Goal: Transaction & Acquisition: Purchase product/service

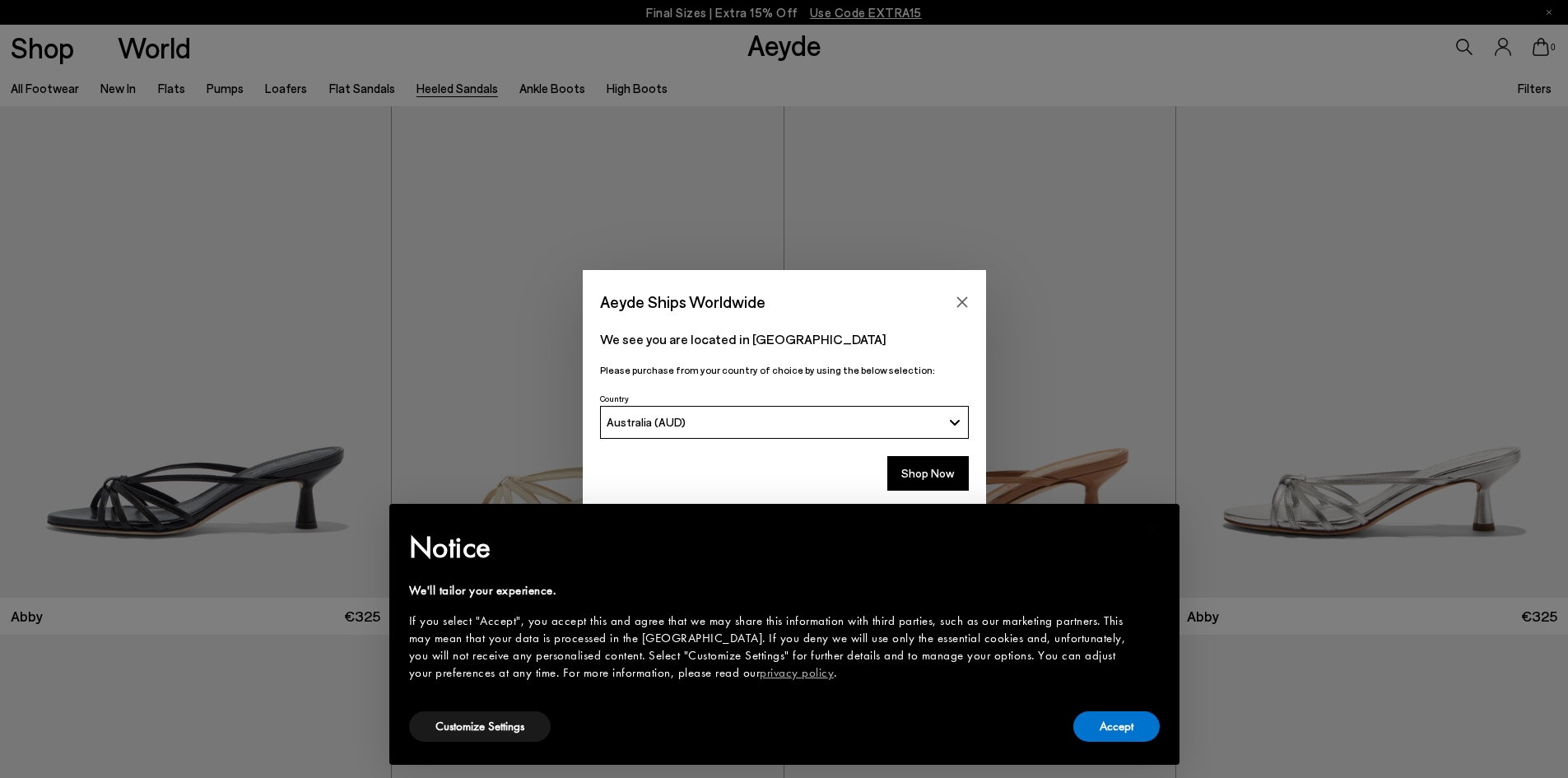
click at [1131, 716] on button "Accept" at bounding box center [1116, 726] width 87 height 31
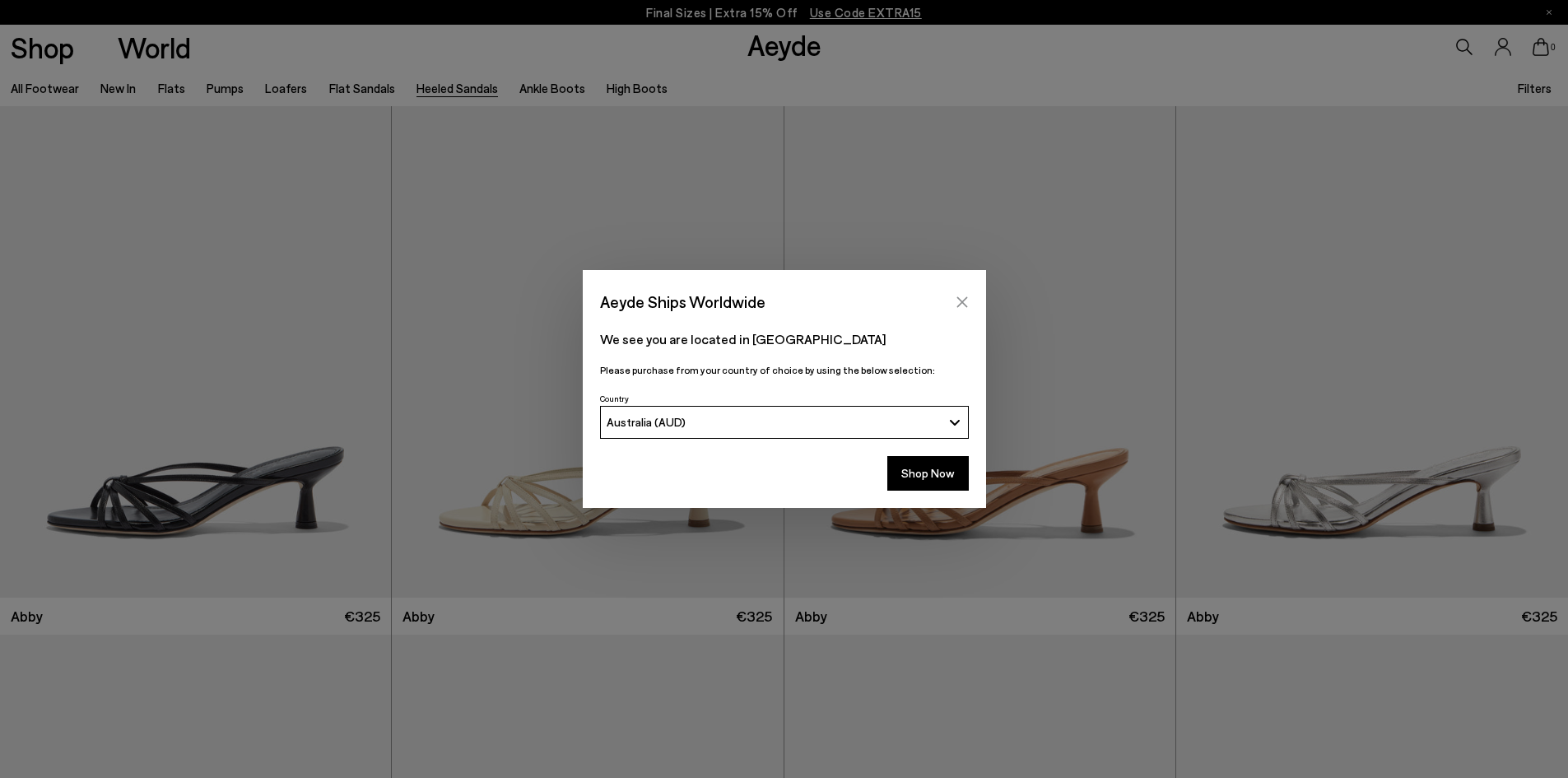
click at [964, 298] on icon "Close" at bounding box center [962, 302] width 13 height 13
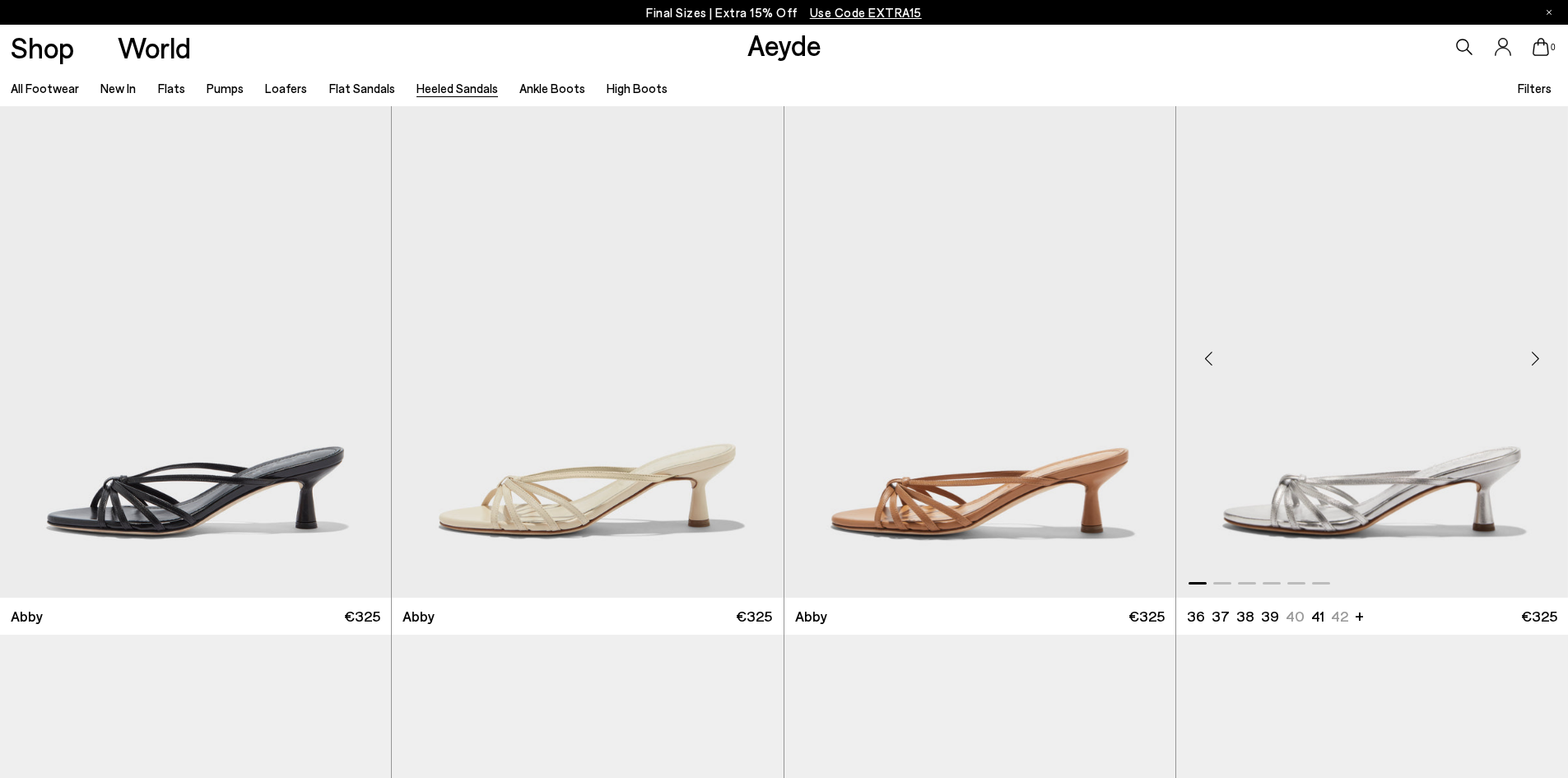
scroll to position [659, 0]
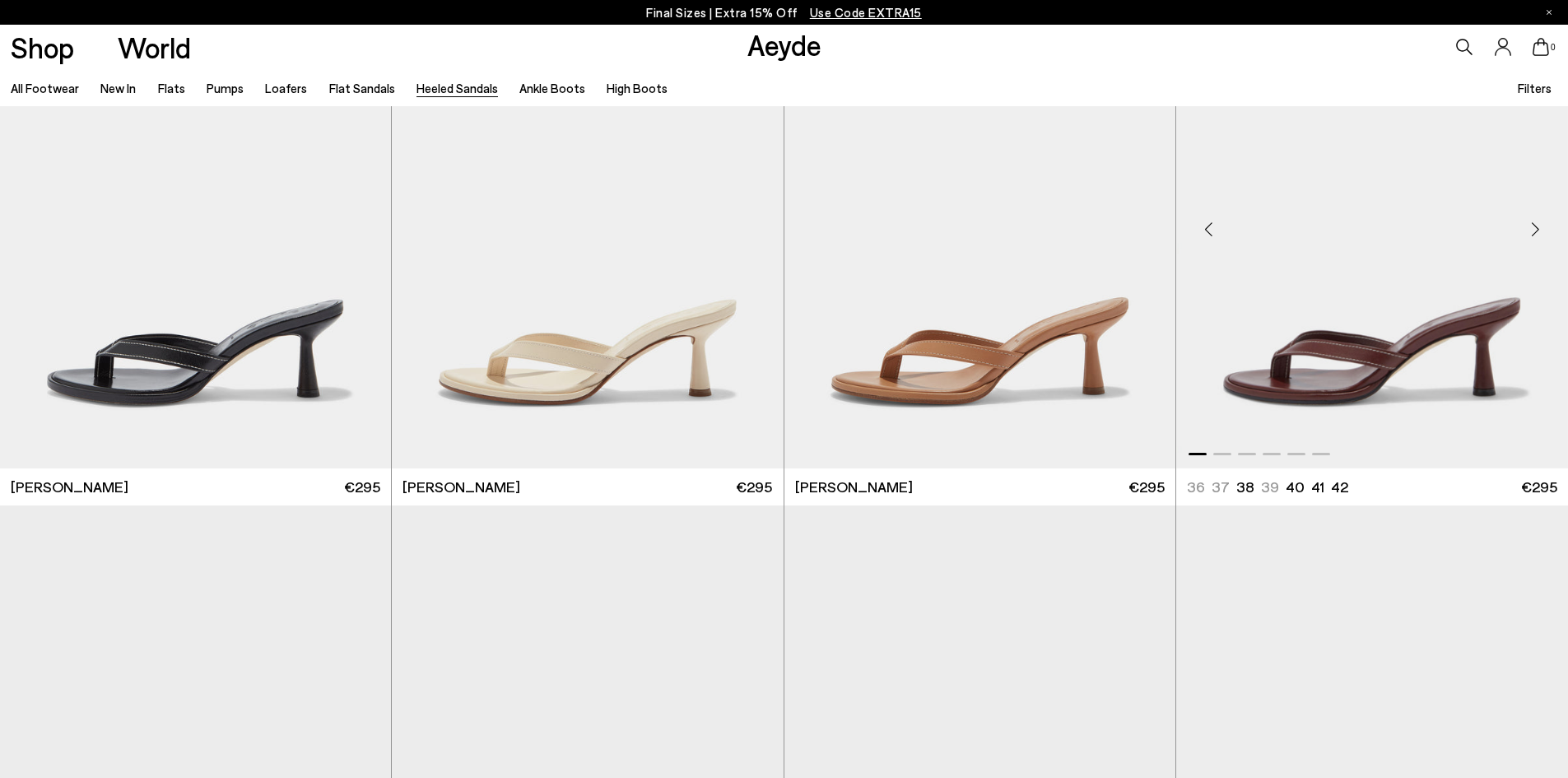
click at [1365, 322] on img "1 / 6" at bounding box center [1372, 221] width 392 height 492
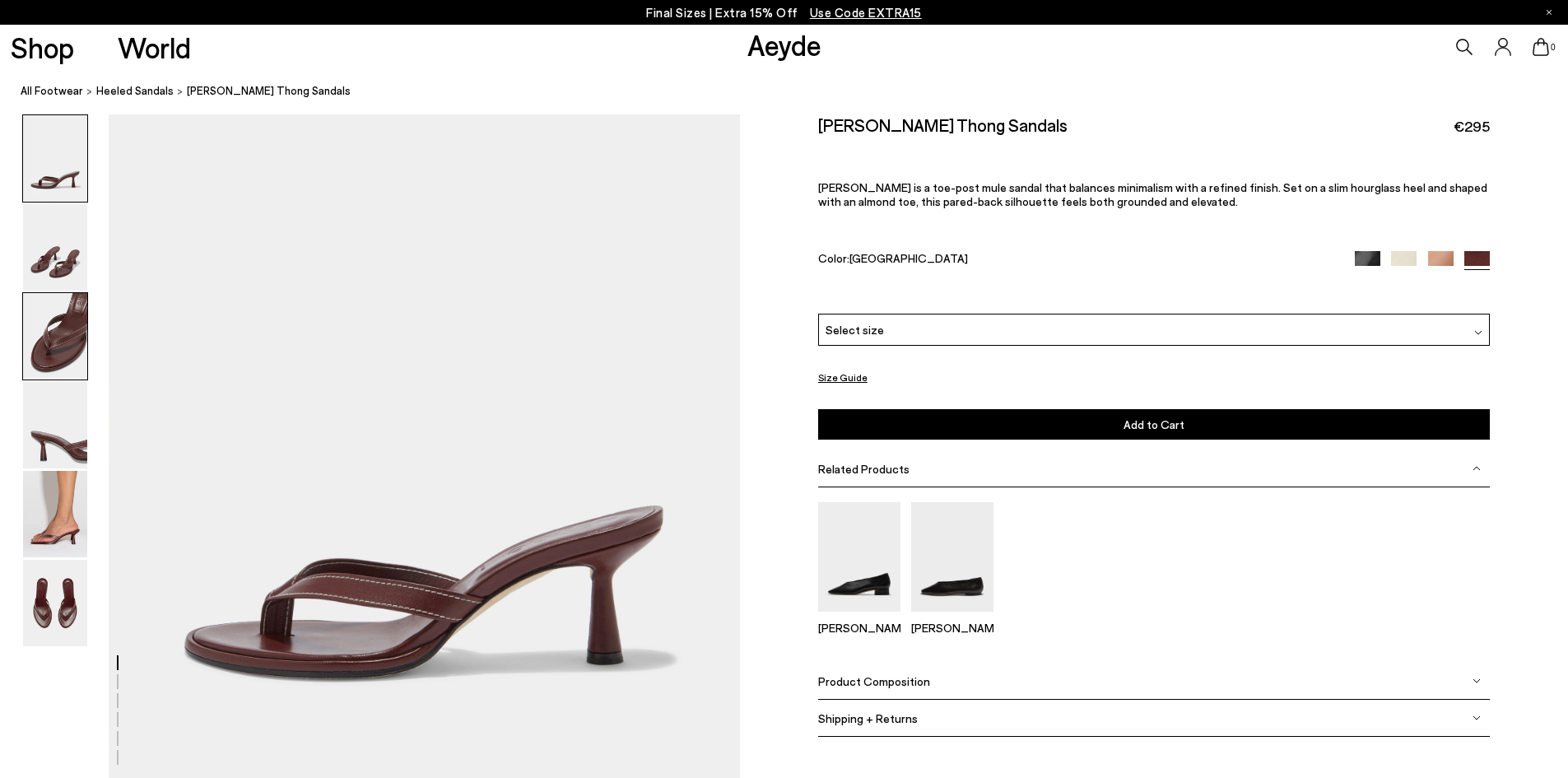
click at [83, 340] on img at bounding box center [55, 336] width 64 height 87
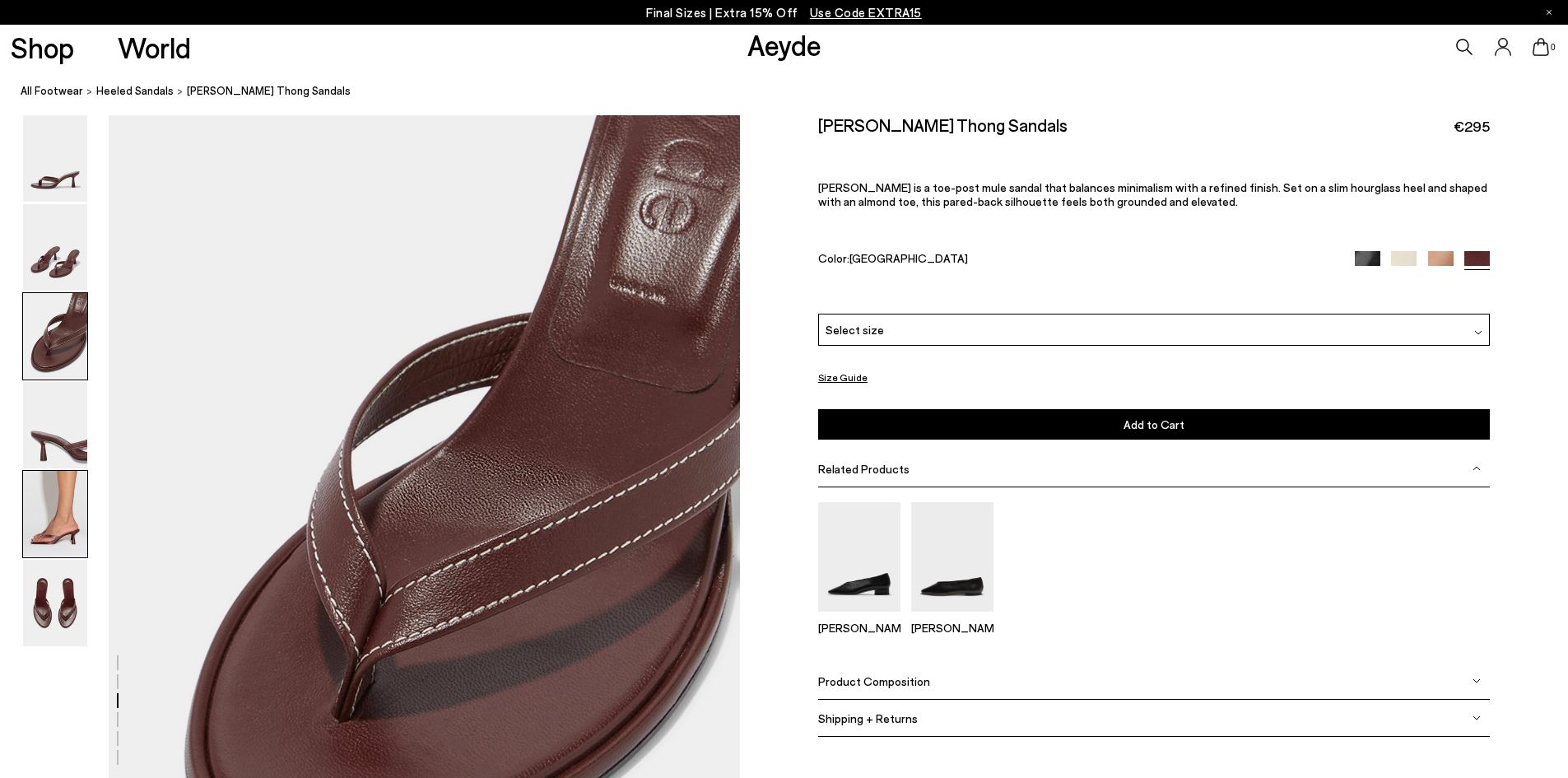
scroll to position [1511, 0]
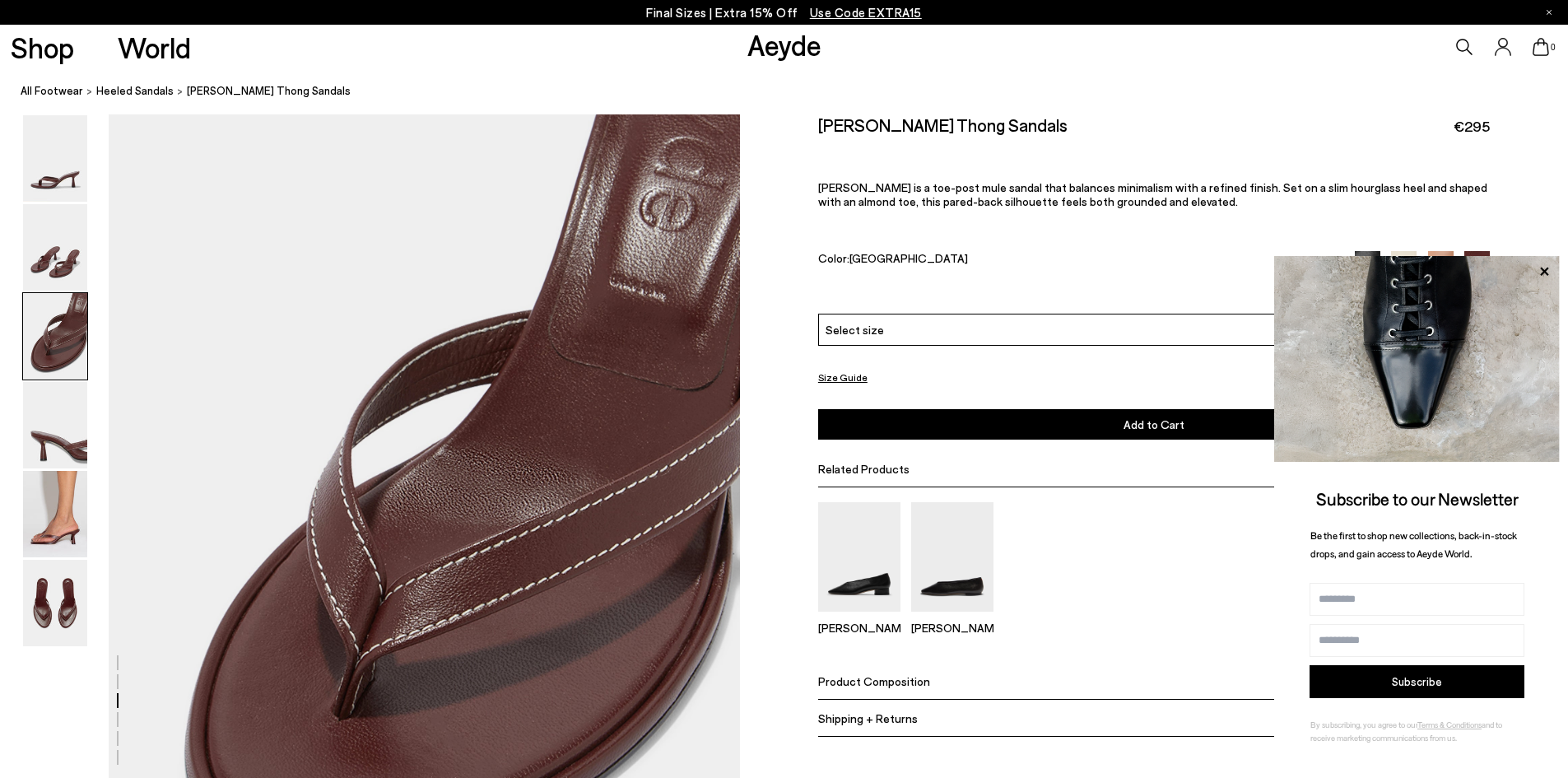
click at [779, 58] on link "Aeyde" at bounding box center [784, 44] width 74 height 35
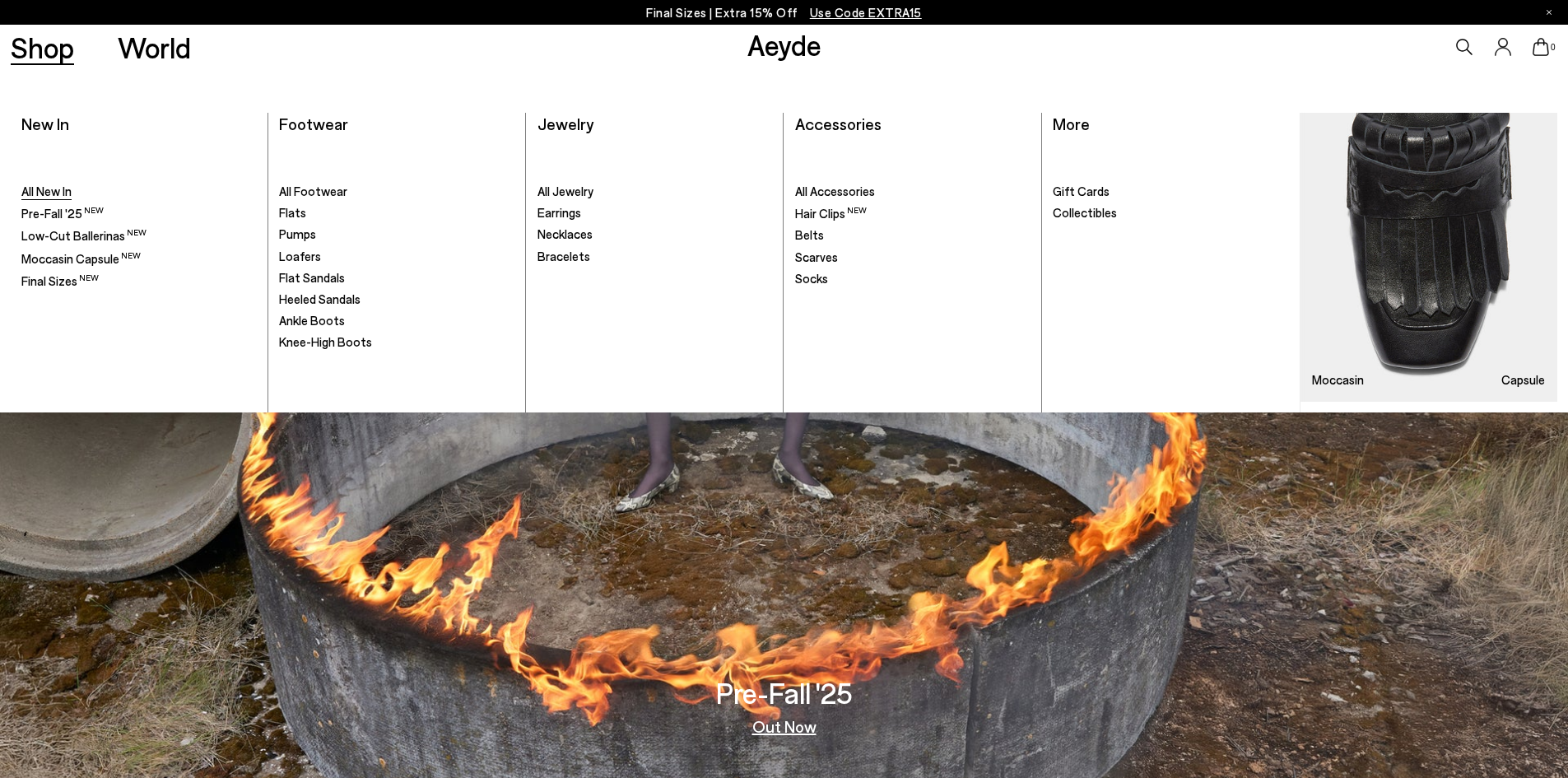
click at [49, 184] on span "All New In" at bounding box center [47, 191] width 50 height 15
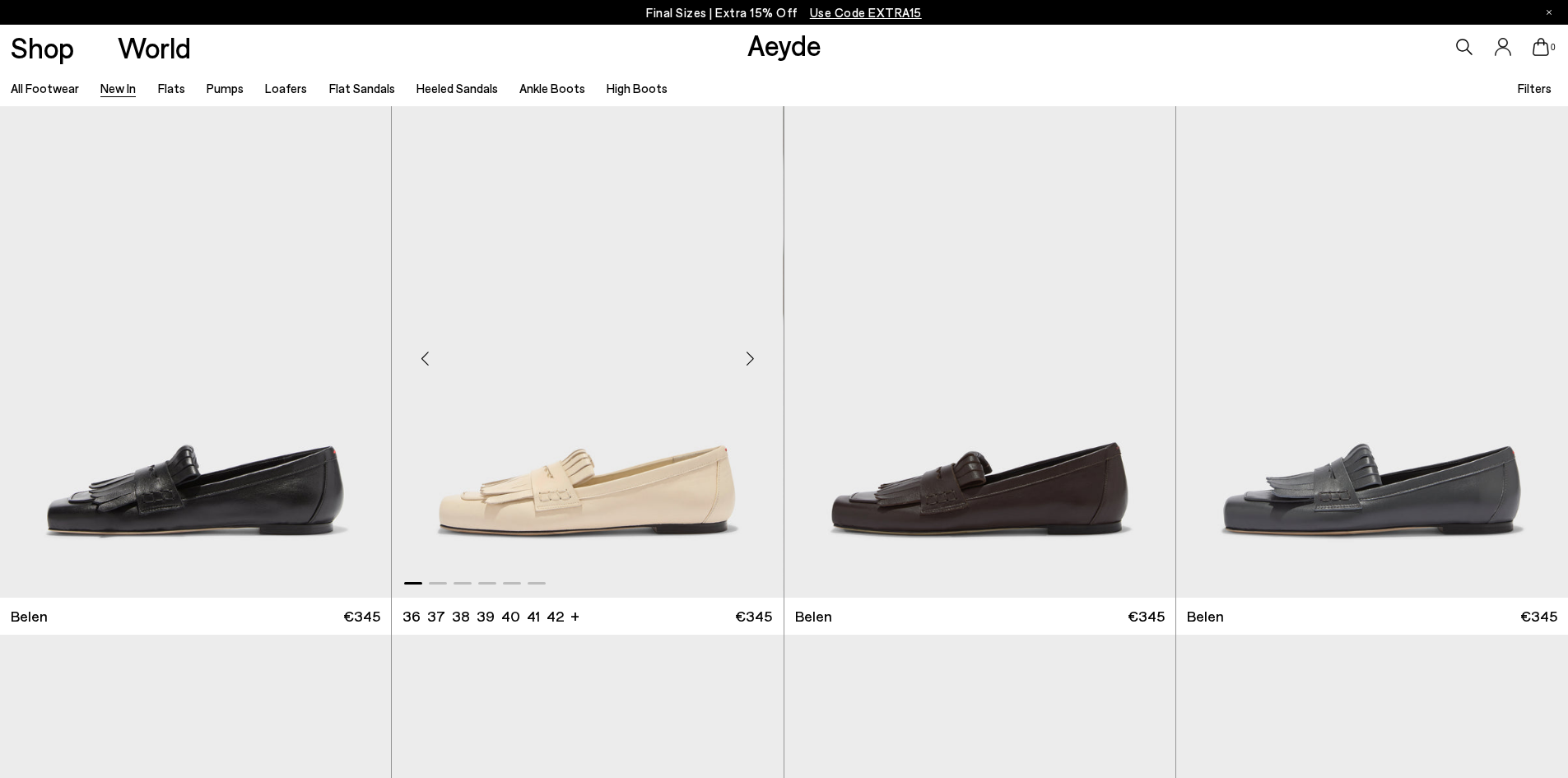
click at [756, 350] on div "Next slide" at bounding box center [750, 358] width 49 height 49
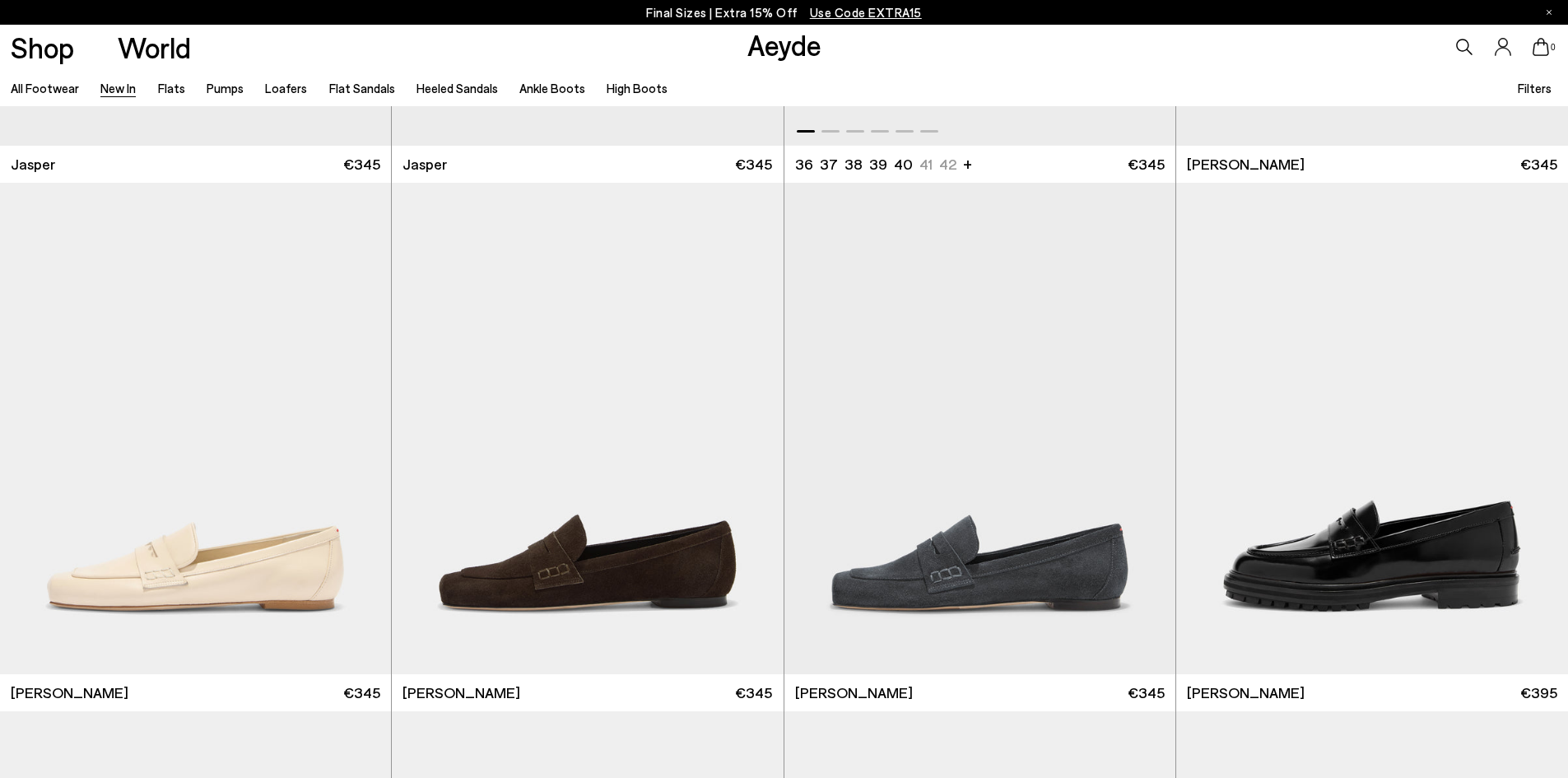
scroll to position [988, 0]
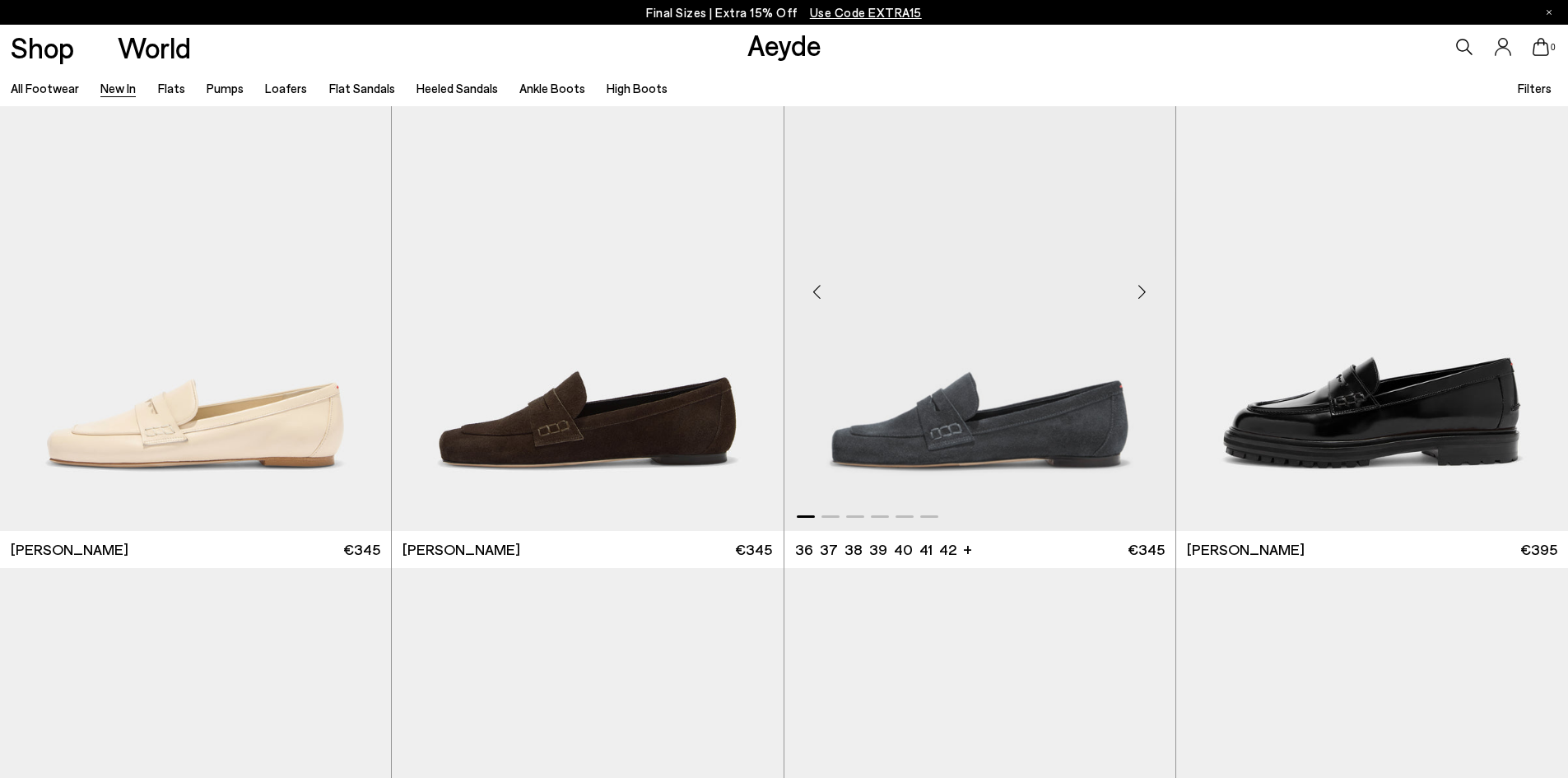
scroll to position [1563, 0]
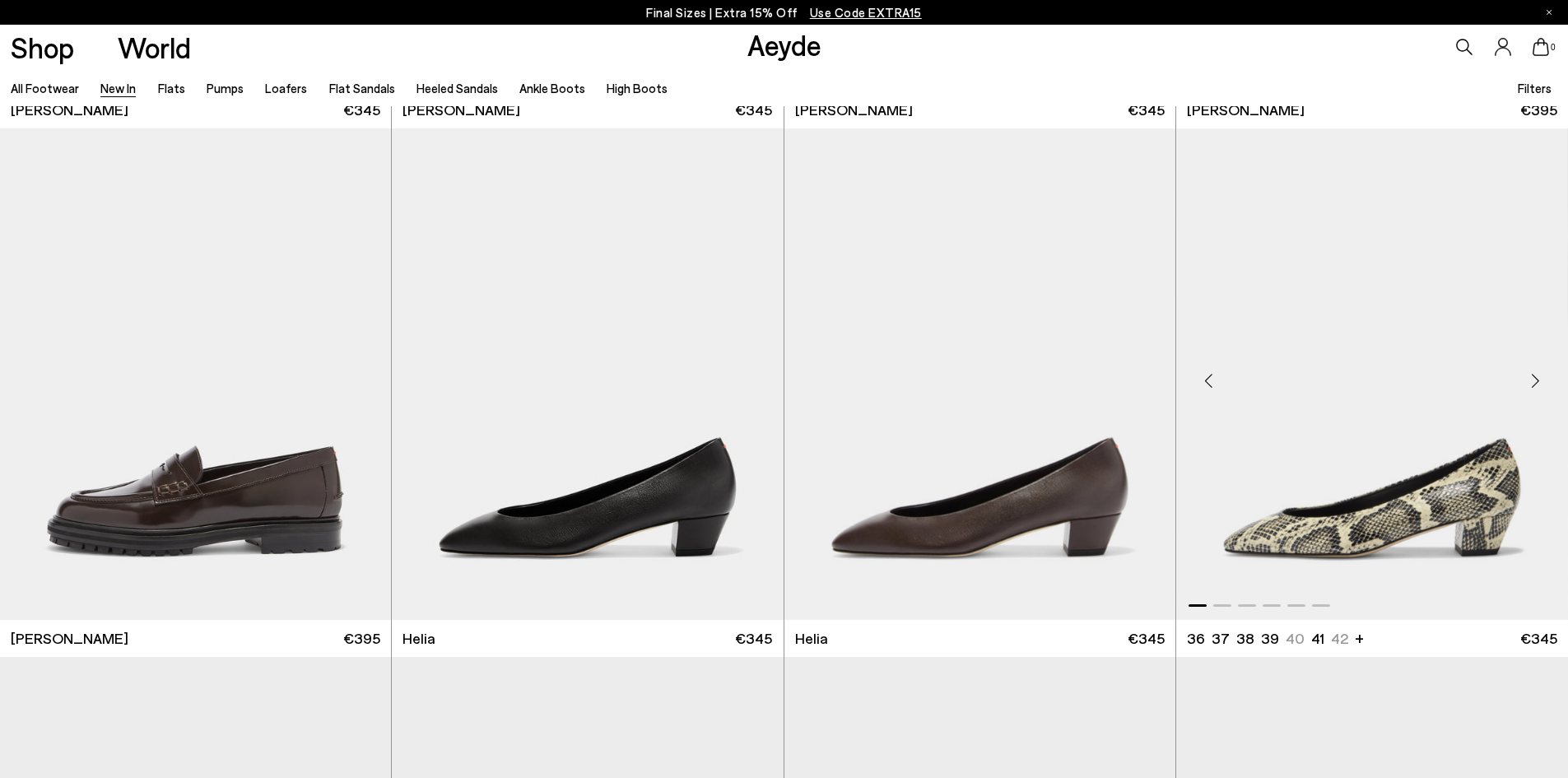
click at [1533, 372] on div "Next slide" at bounding box center [1534, 380] width 49 height 49
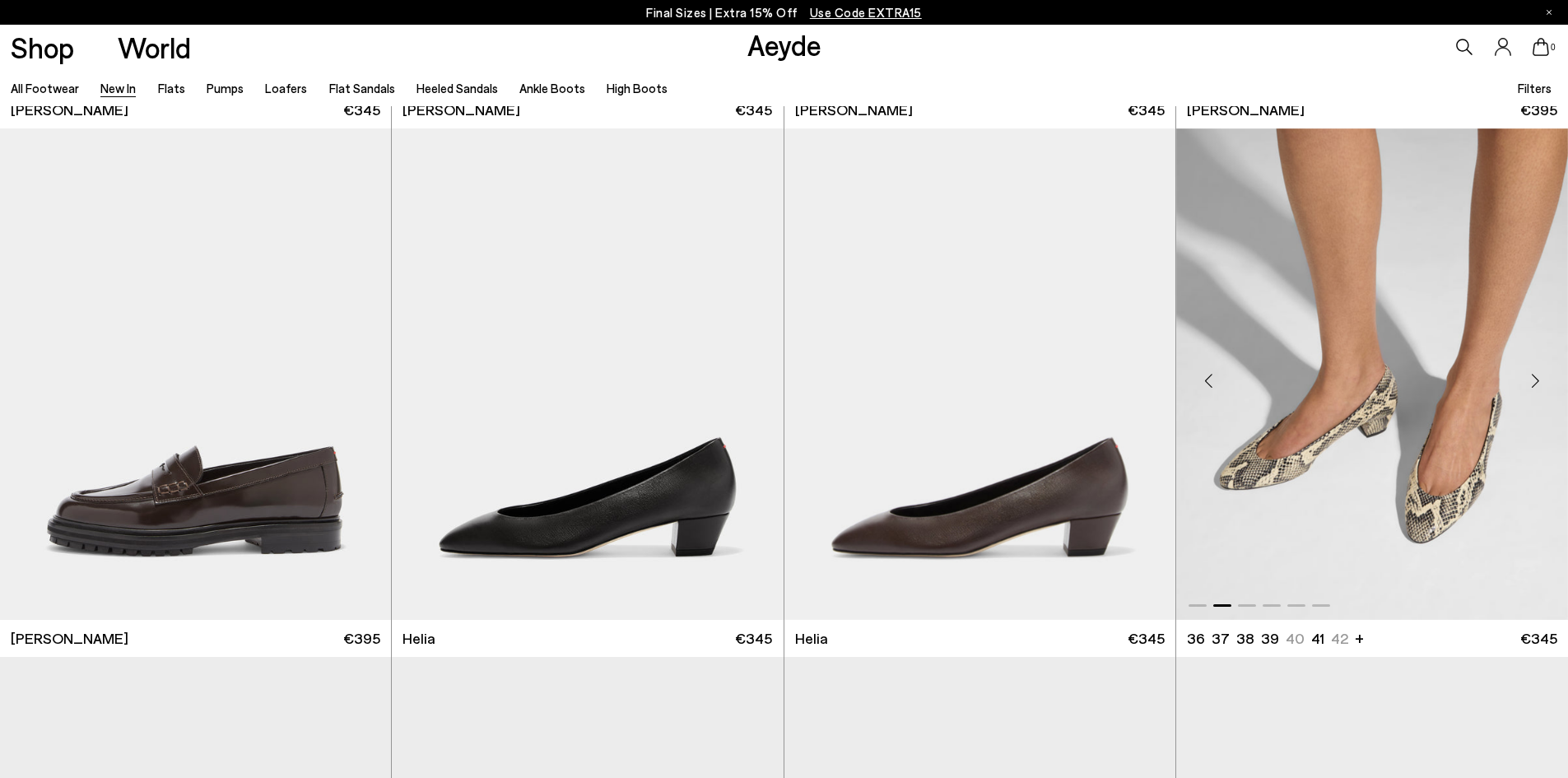
click at [1533, 372] on div "Next slide" at bounding box center [1534, 380] width 49 height 49
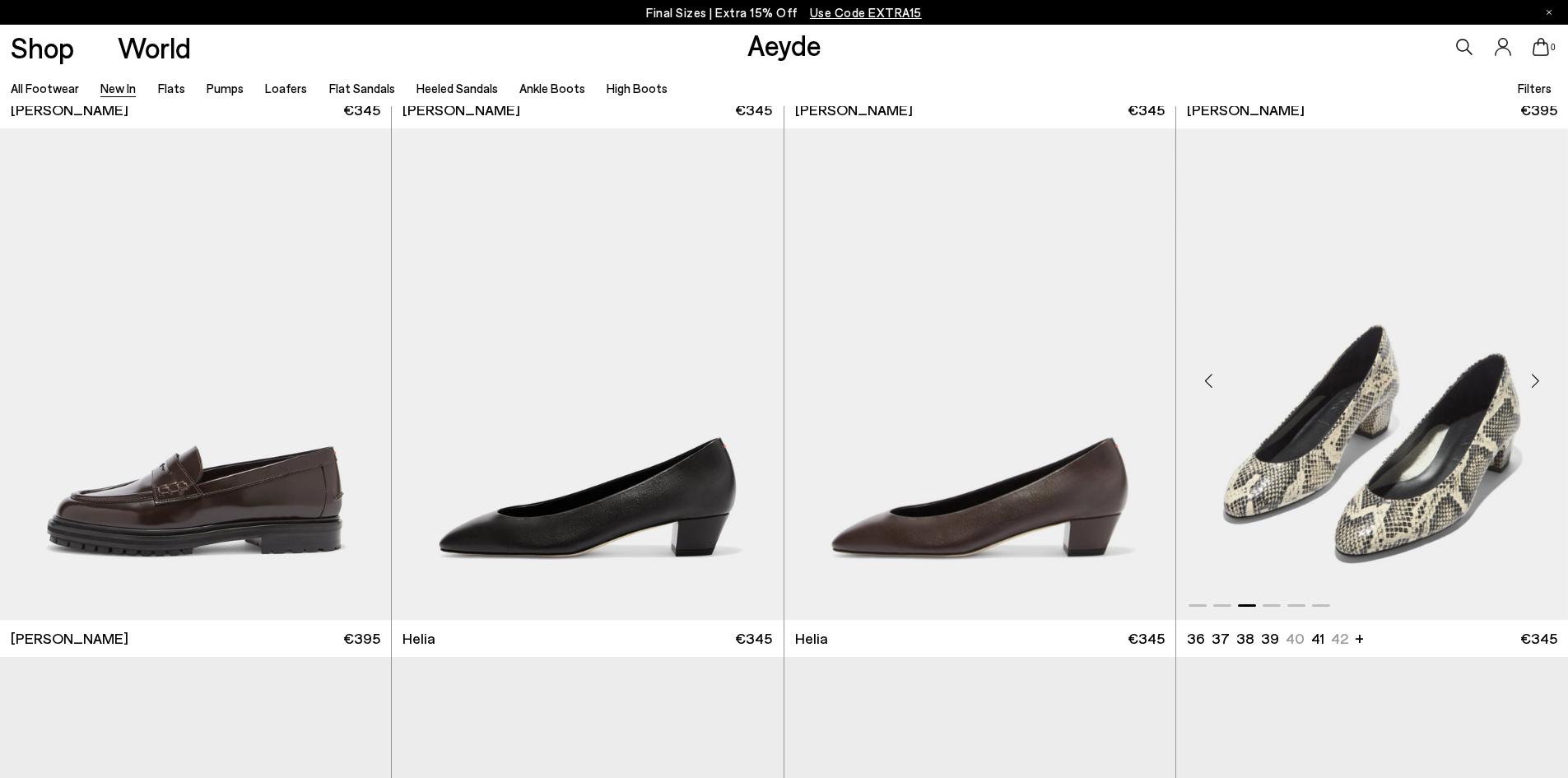
click at [1533, 372] on div "Next slide" at bounding box center [1534, 380] width 49 height 49
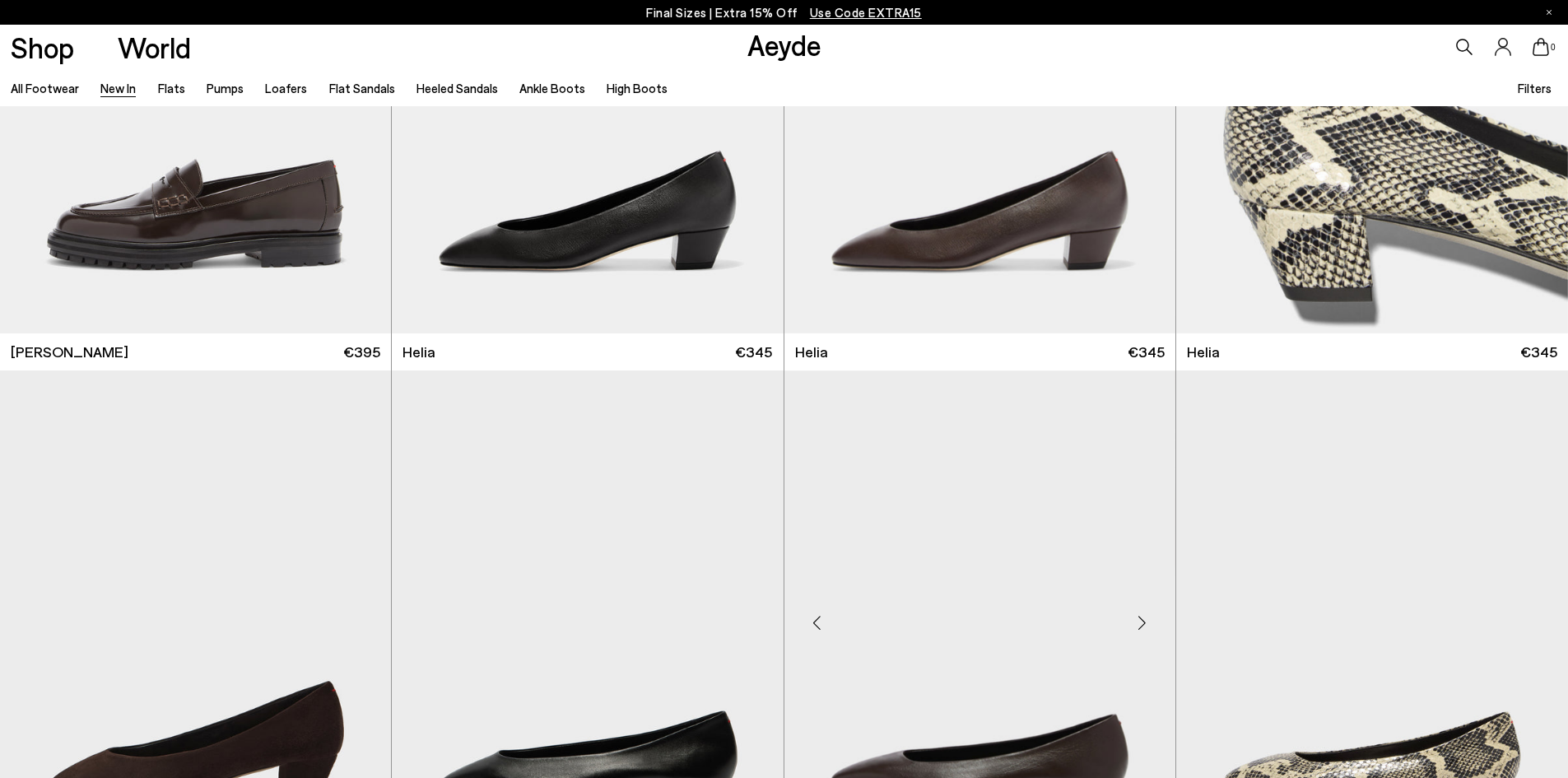
scroll to position [2140, 0]
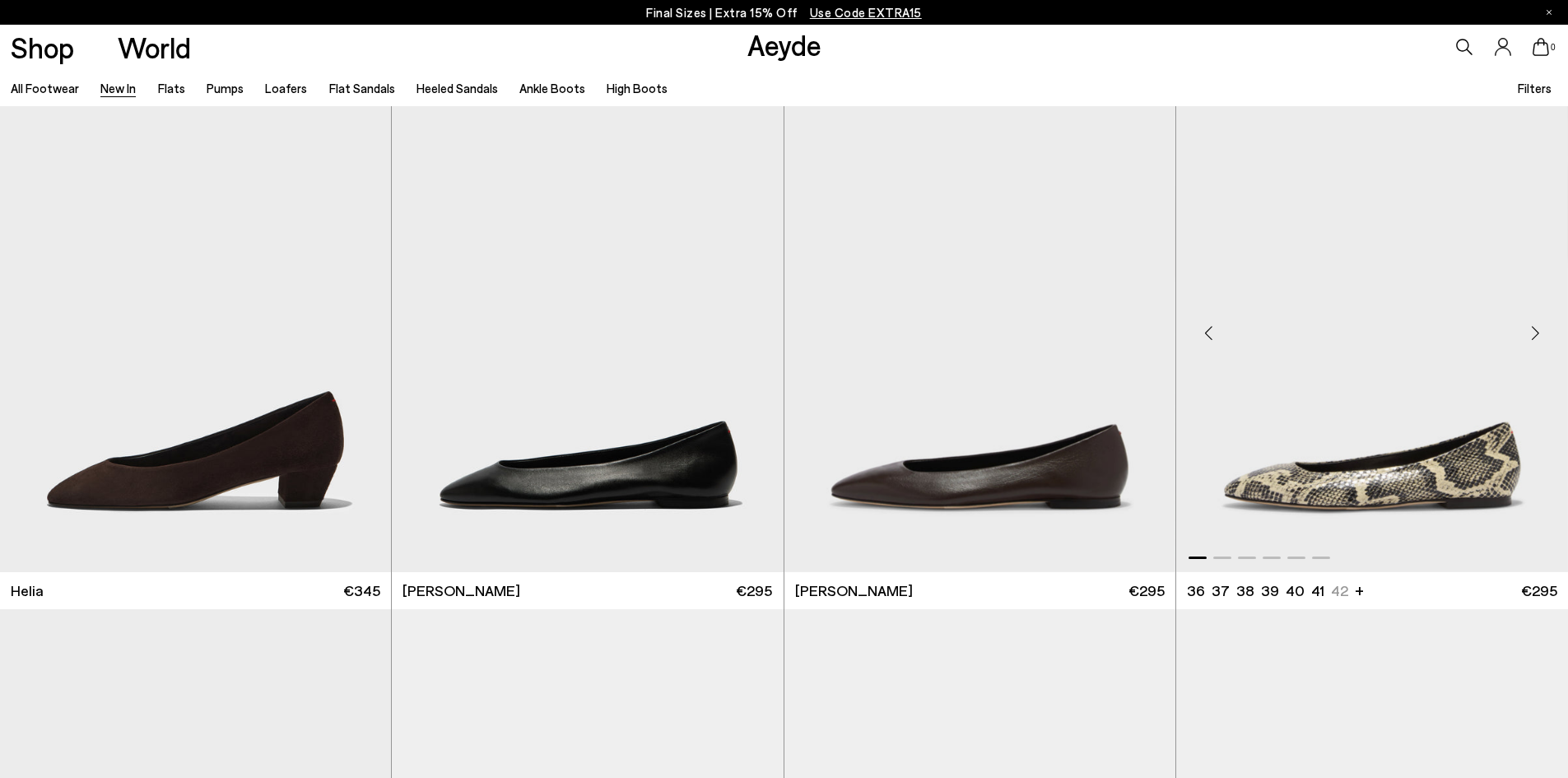
click at [1533, 326] on div "Next slide" at bounding box center [1534, 333] width 49 height 49
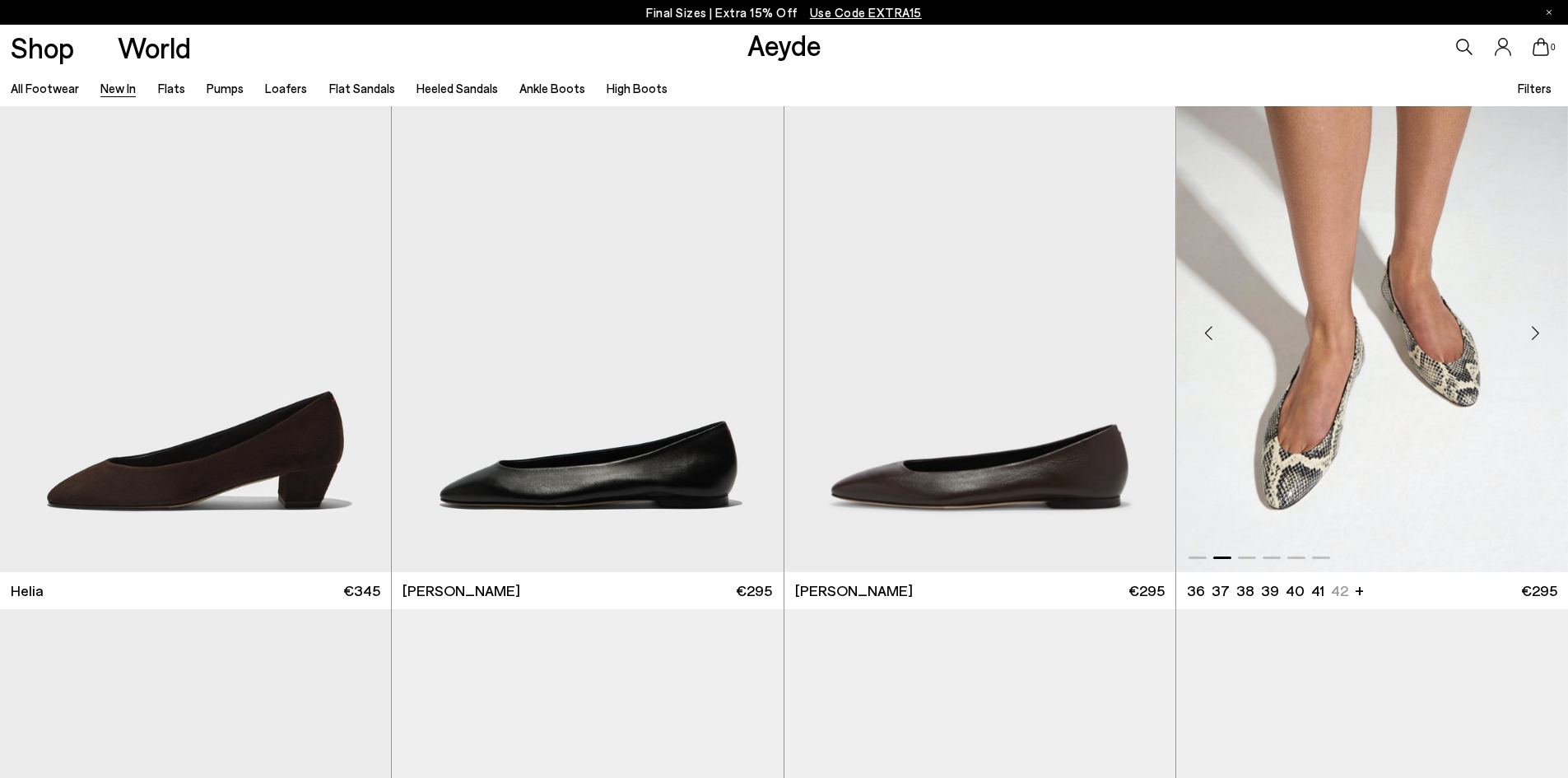
click at [1533, 326] on div "Next slide" at bounding box center [1534, 333] width 49 height 49
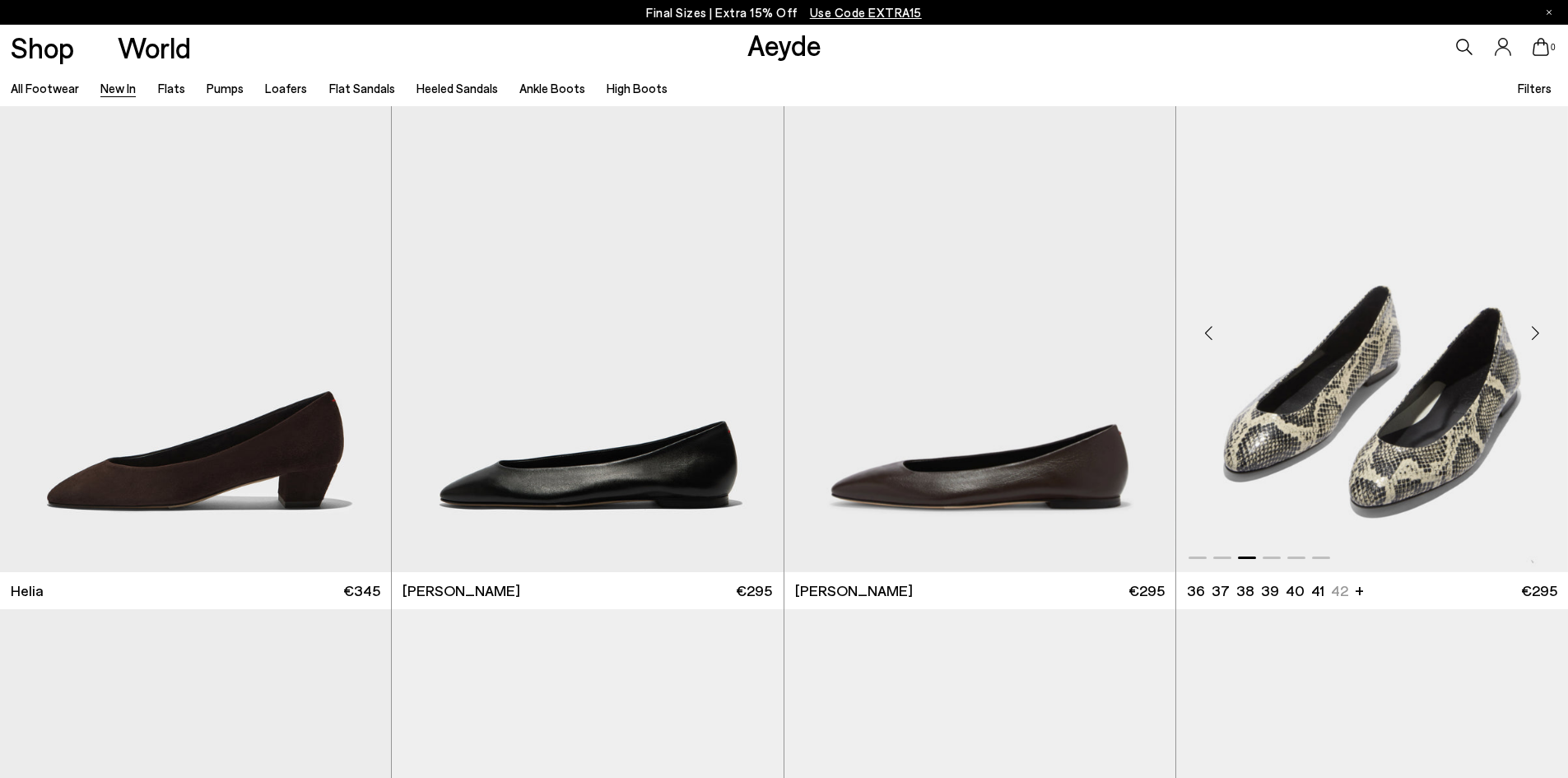
click at [1533, 326] on div "Next slide" at bounding box center [1534, 333] width 49 height 49
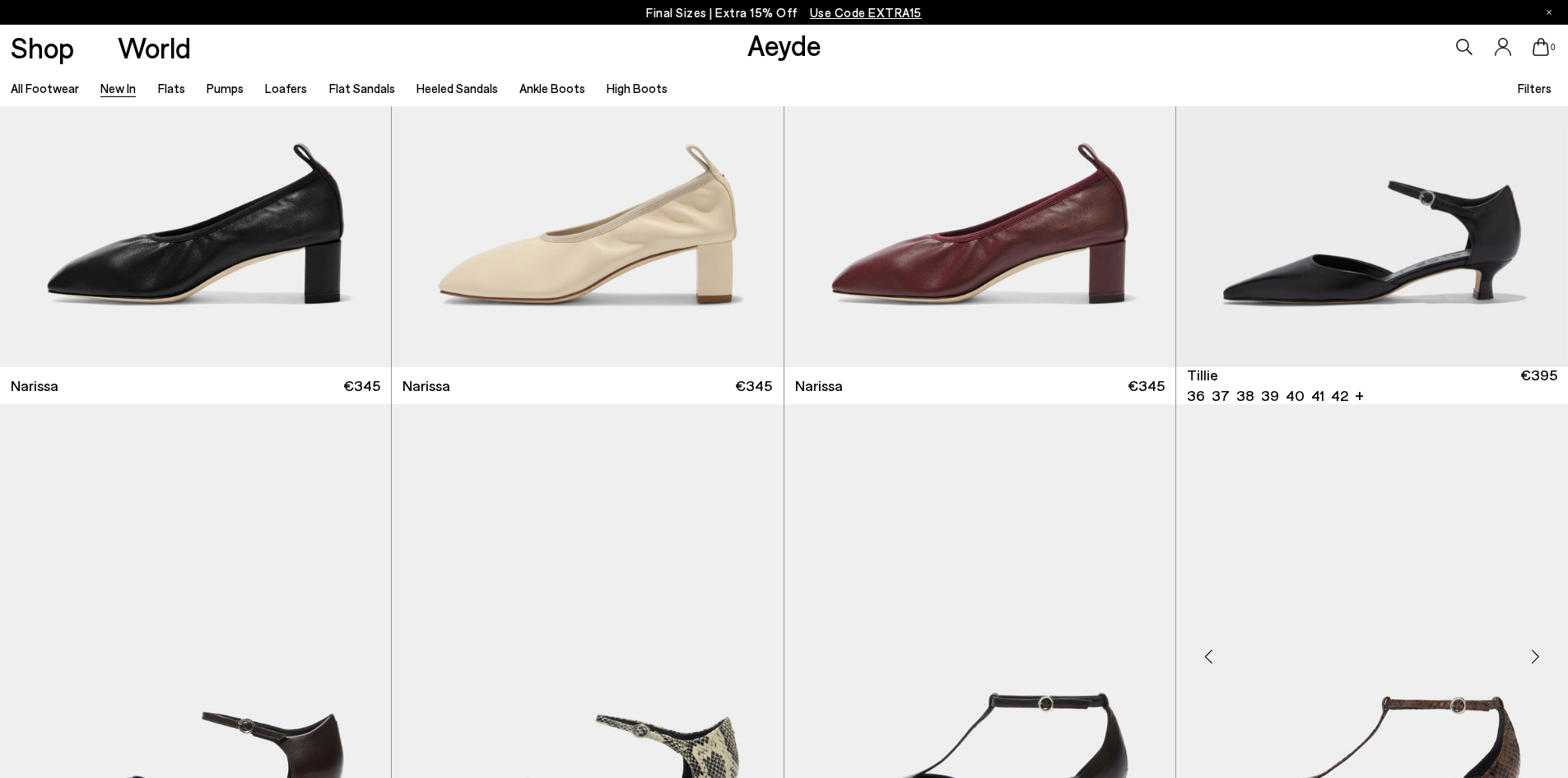
scroll to position [4197, 0]
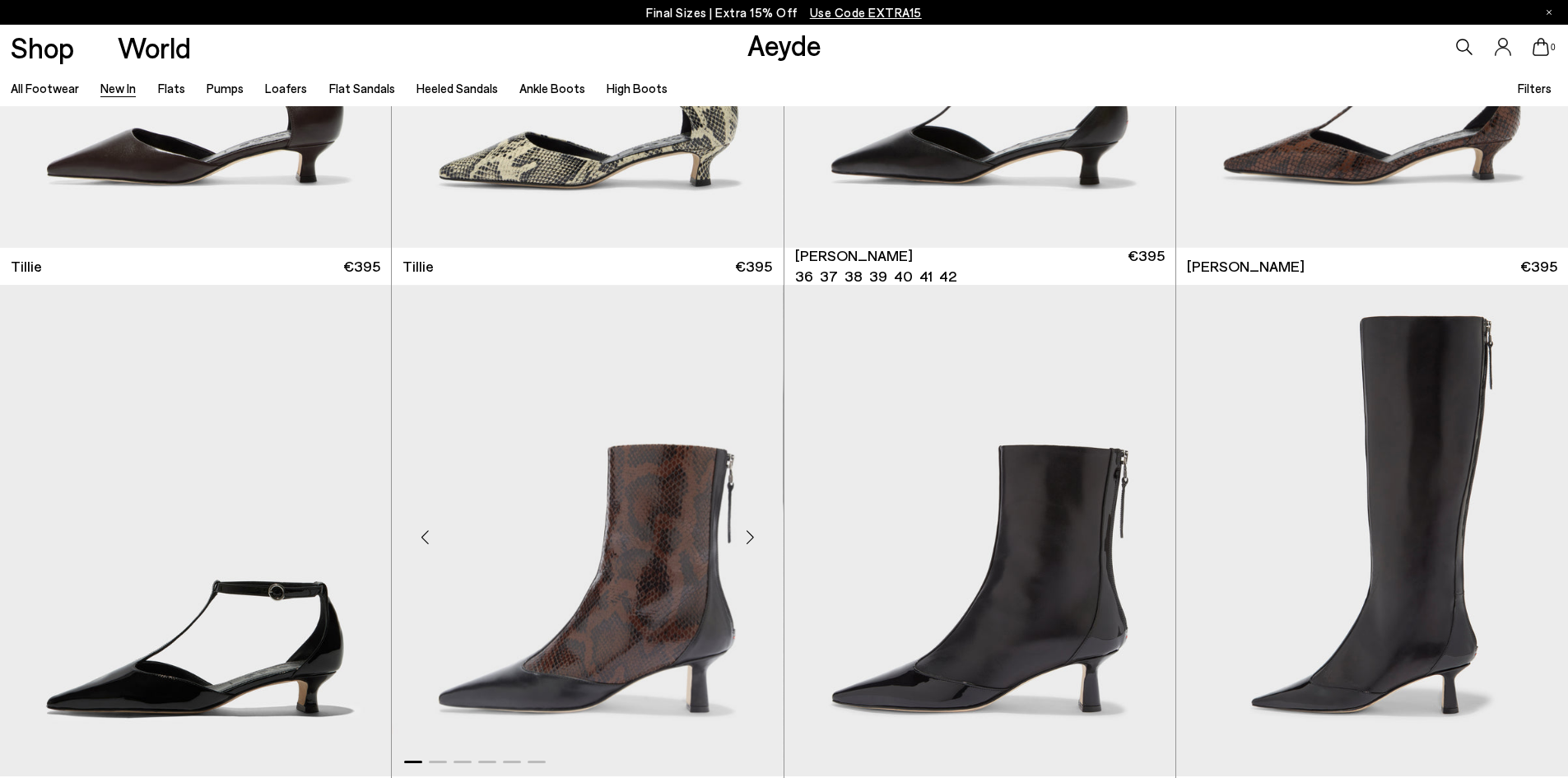
scroll to position [4856, 0]
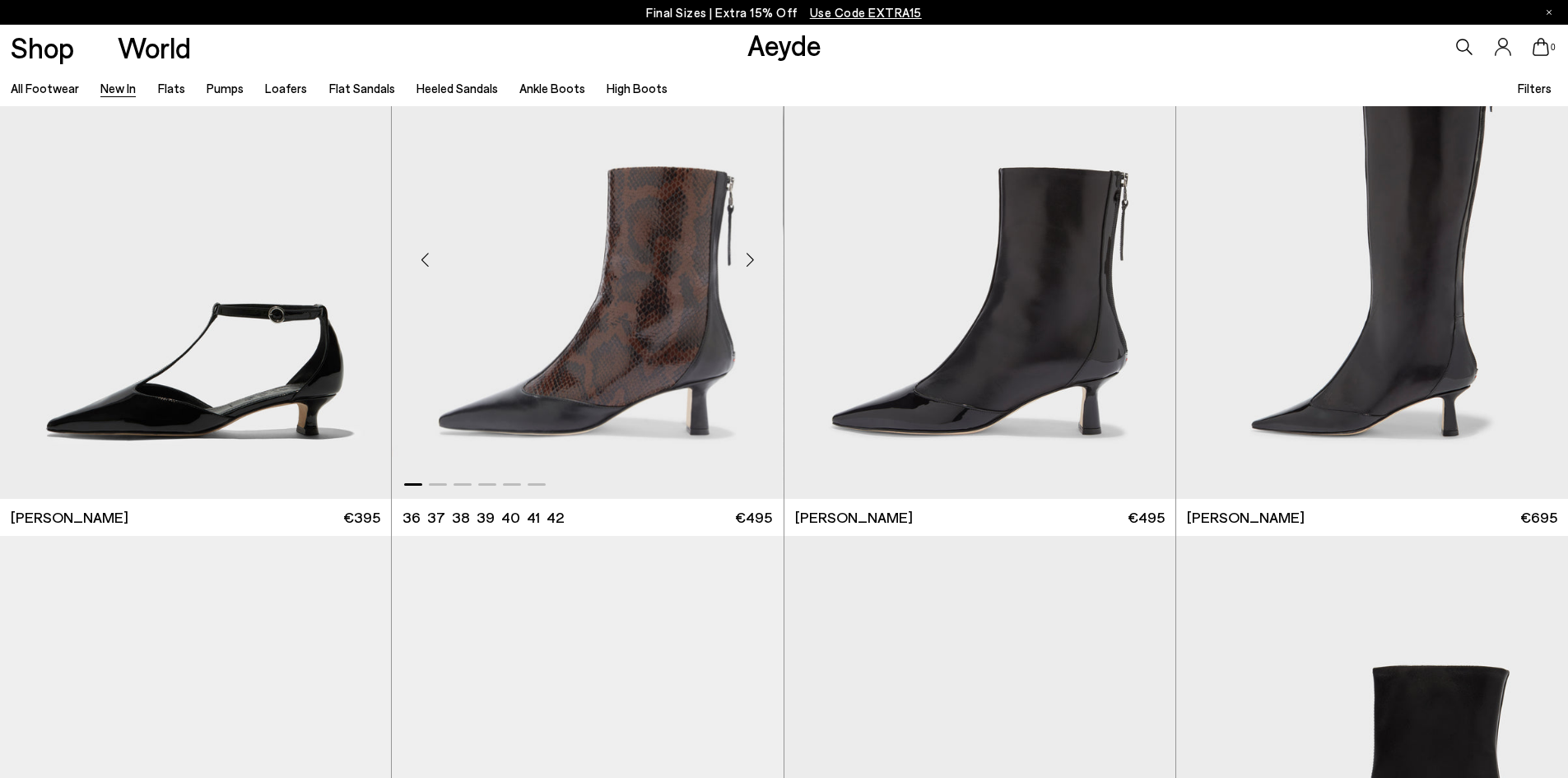
click at [759, 250] on div "Next slide" at bounding box center [750, 258] width 49 height 49
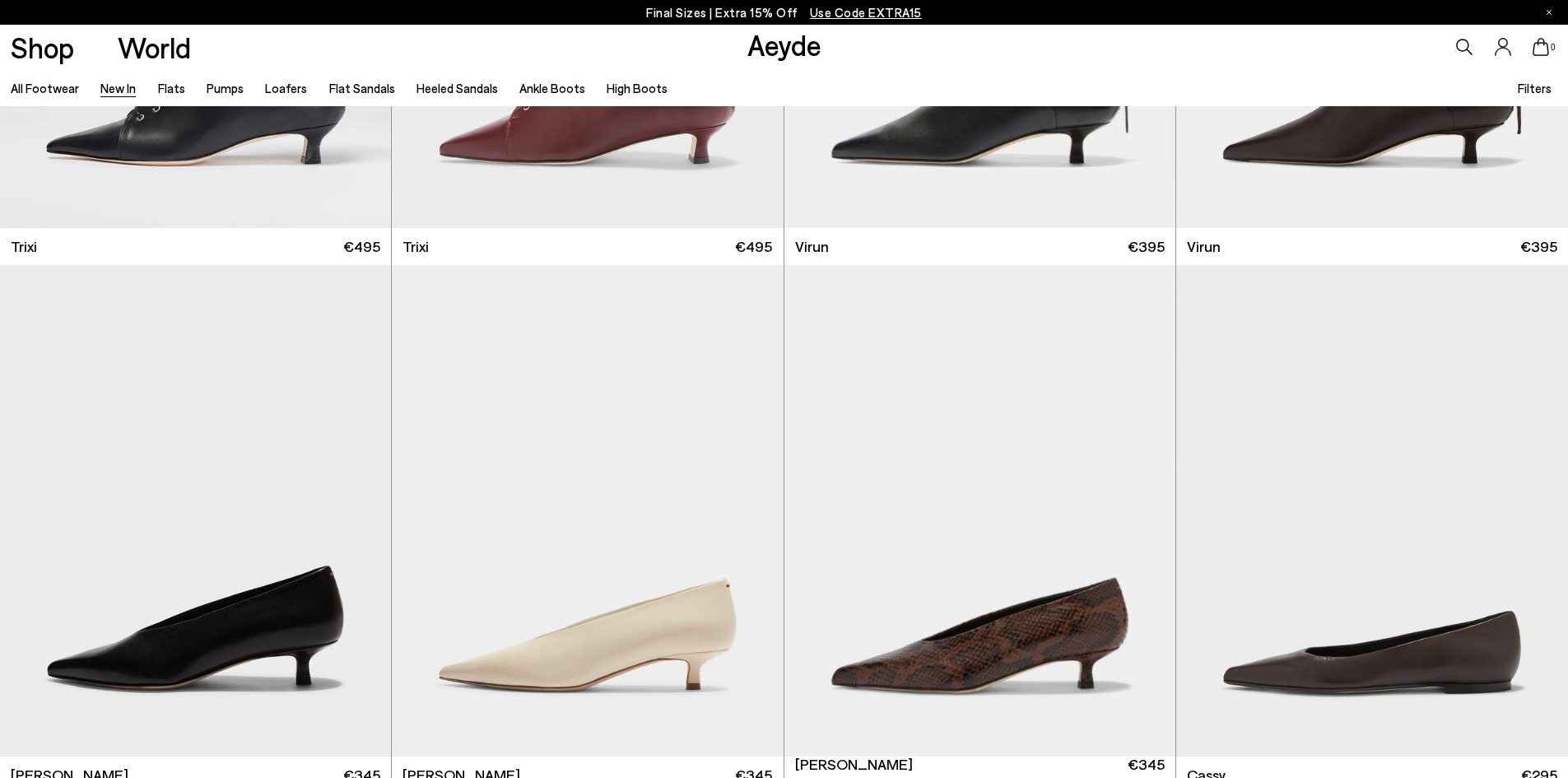
scroll to position [8230, 0]
